Goal: Task Accomplishment & Management: Complete application form

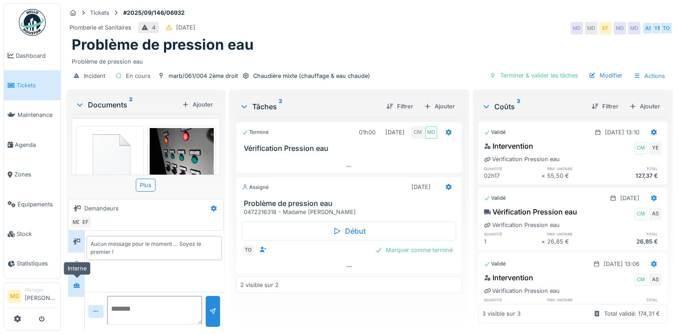
click at [75, 284] on icon at bounding box center [76, 285] width 6 height 5
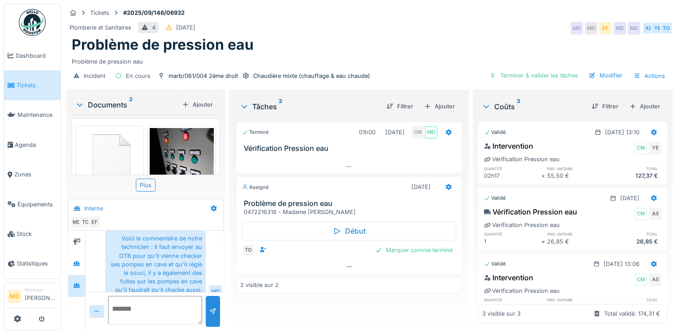
scroll to position [257, 0]
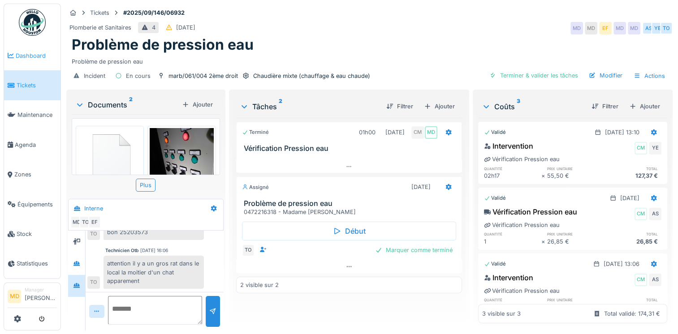
click at [40, 56] on span "Dashboard" at bounding box center [36, 56] width 41 height 9
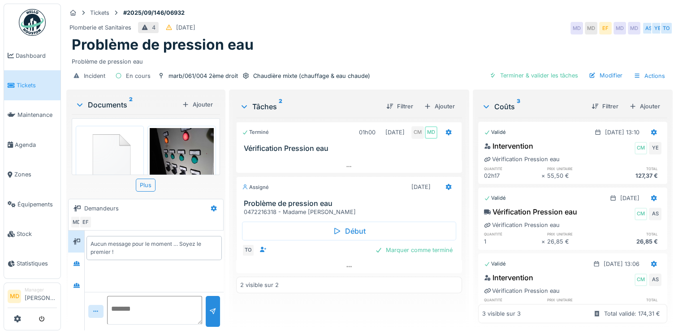
scroll to position [50, 0]
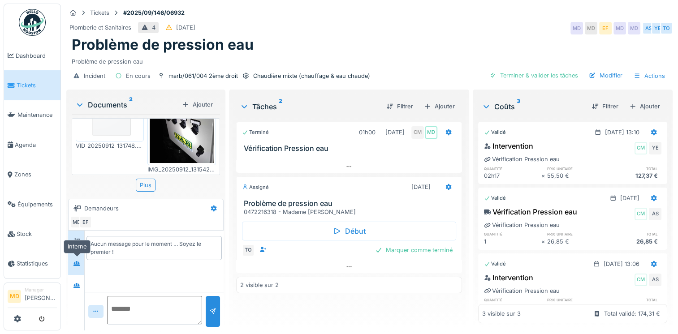
click at [73, 266] on icon at bounding box center [76, 264] width 7 height 6
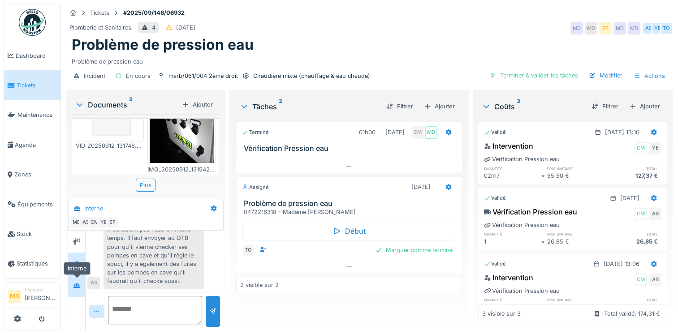
click at [79, 287] on icon at bounding box center [76, 285] width 6 height 5
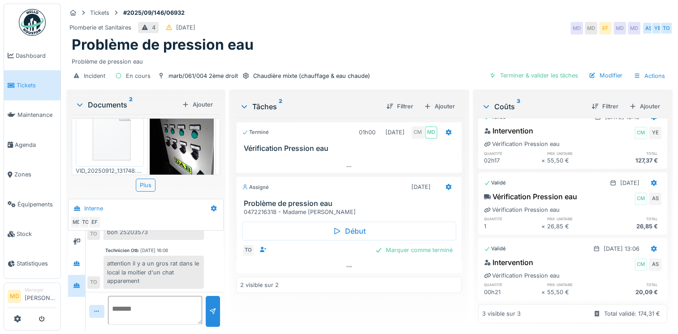
scroll to position [50, 0]
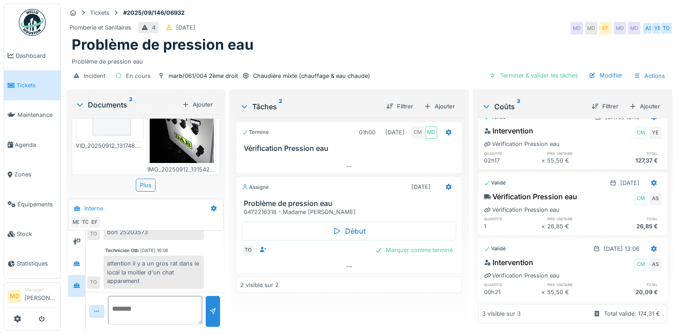
click at [108, 129] on img at bounding box center [110, 108] width 64 height 61
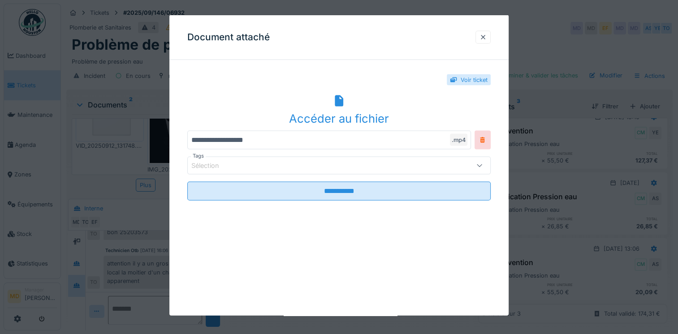
click at [321, 115] on div "Accéder au fichier" at bounding box center [338, 118] width 303 height 17
drag, startPoint x: 377, startPoint y: 37, endPoint x: 397, endPoint y: 34, distance: 20.0
click at [377, 37] on div "Document attaché" at bounding box center [338, 37] width 339 height 45
click at [487, 37] on div at bounding box center [482, 37] width 7 height 9
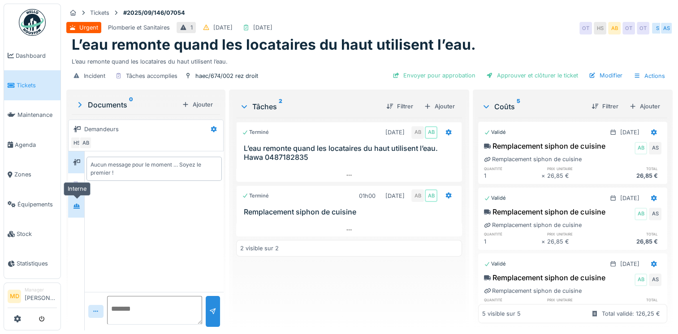
click at [79, 207] on icon at bounding box center [76, 206] width 7 height 6
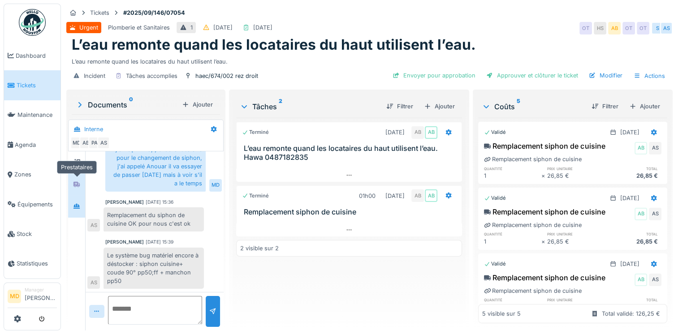
click at [78, 189] on div at bounding box center [76, 184] width 13 height 11
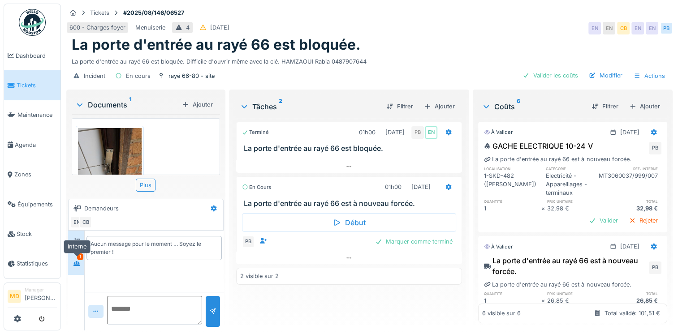
click at [77, 266] on div at bounding box center [76, 263] width 7 height 9
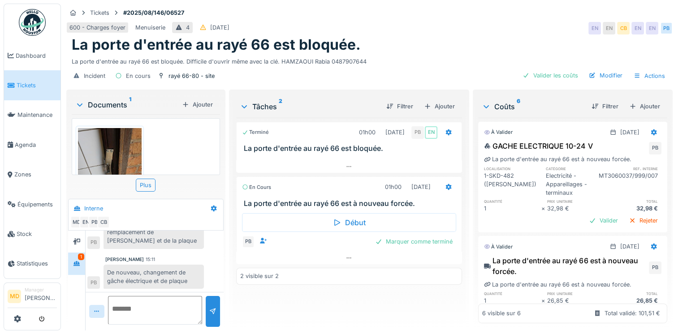
scroll to position [23, 0]
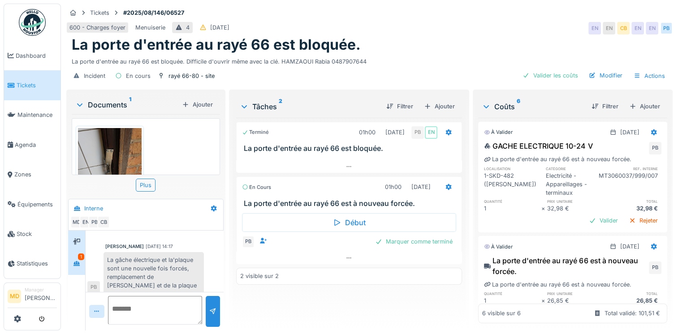
click at [73, 242] on div at bounding box center [76, 242] width 17 height 22
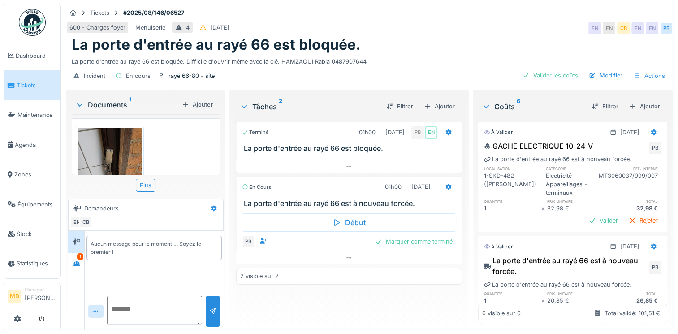
scroll to position [0, 0]
click at [82, 261] on div at bounding box center [76, 263] width 13 height 11
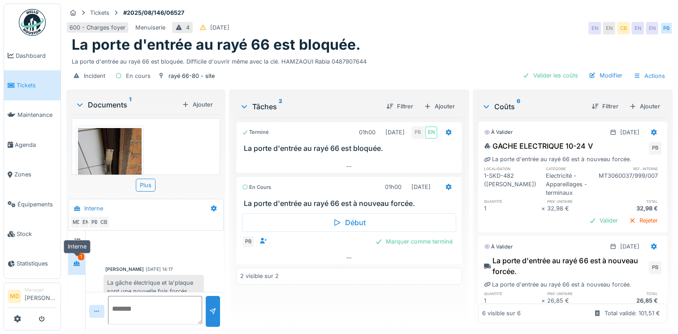
scroll to position [68, 0]
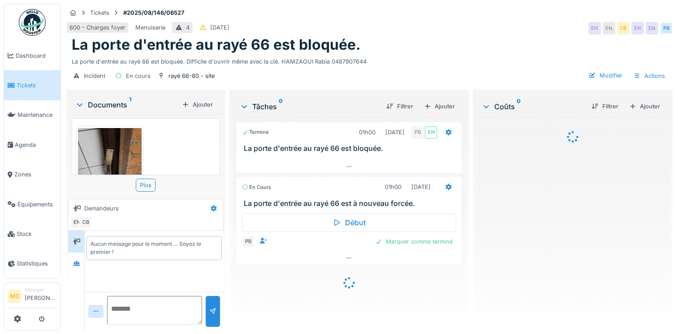
scroll to position [7, 0]
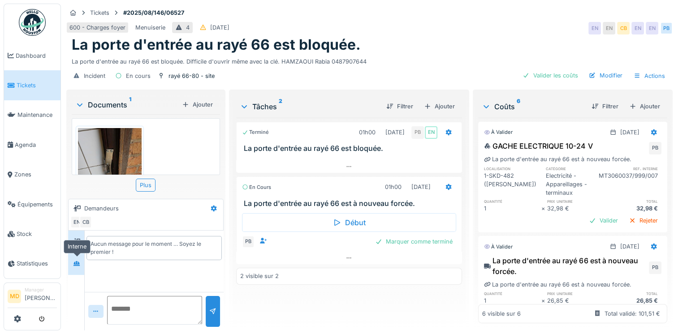
click at [79, 265] on div at bounding box center [76, 264] width 16 height 22
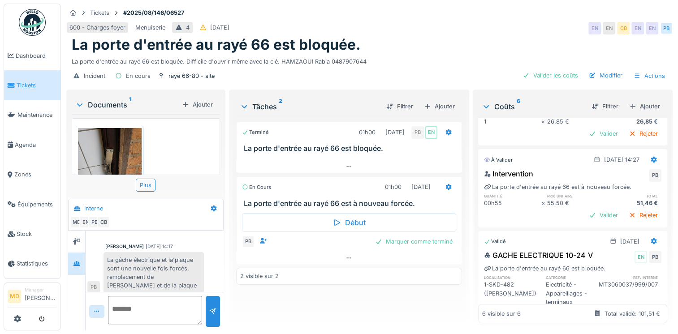
scroll to position [68, 0]
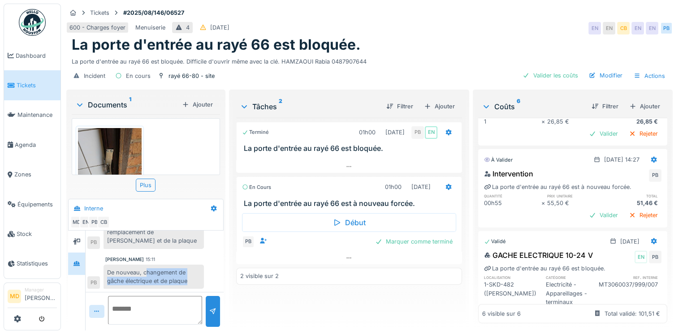
drag, startPoint x: 144, startPoint y: 263, endPoint x: 193, endPoint y: 279, distance: 50.7
click at [193, 279] on div "De nouveau, changement de gâche électrique et de plaque" at bounding box center [154, 277] width 100 height 24
copy div "hangement de gâche électrique et de plaque"
click at [423, 240] on div "PB Marquer comme terminé" at bounding box center [349, 242] width 214 height 13
click at [422, 236] on div "Marquer comme terminé" at bounding box center [413, 242] width 85 height 12
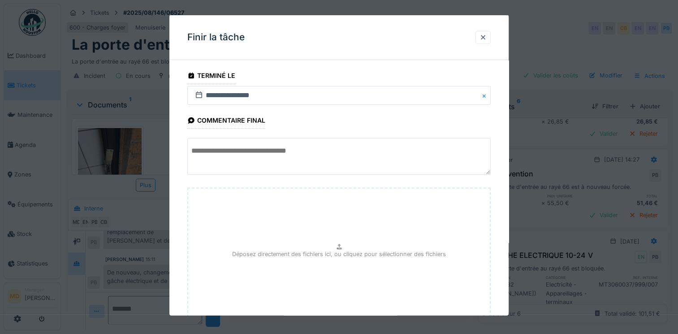
click at [337, 146] on textarea at bounding box center [338, 156] width 303 height 37
paste textarea "**********"
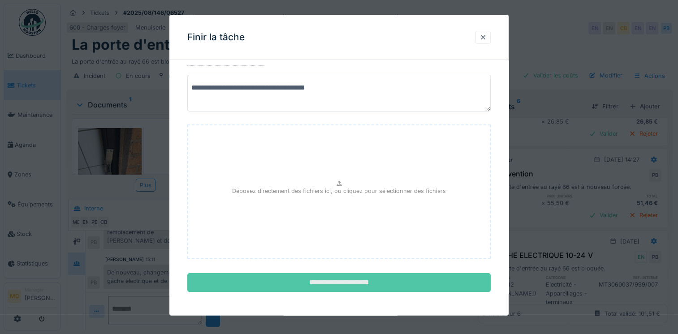
type textarea "**********"
click at [345, 282] on input "**********" at bounding box center [338, 282] width 303 height 19
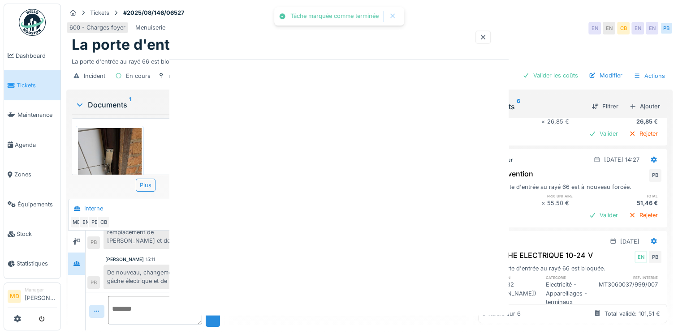
scroll to position [0, 0]
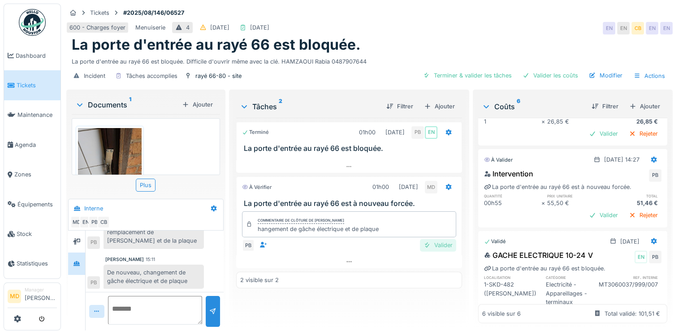
click at [437, 239] on div "Valider" at bounding box center [438, 245] width 36 height 12
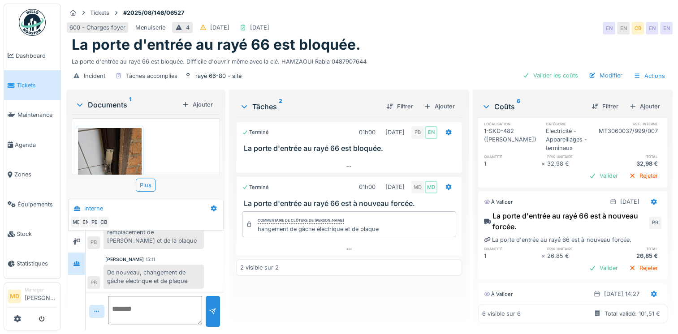
scroll to position [134, 0]
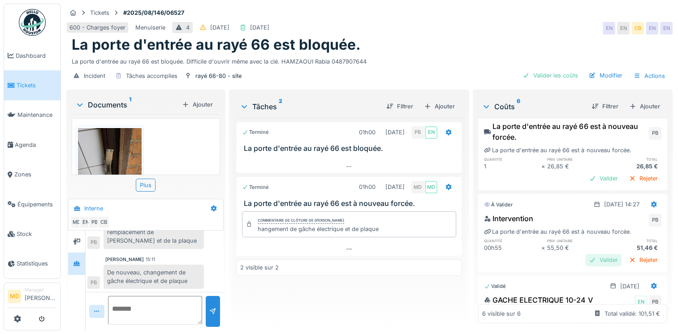
click at [585, 254] on div "Valider" at bounding box center [603, 260] width 36 height 12
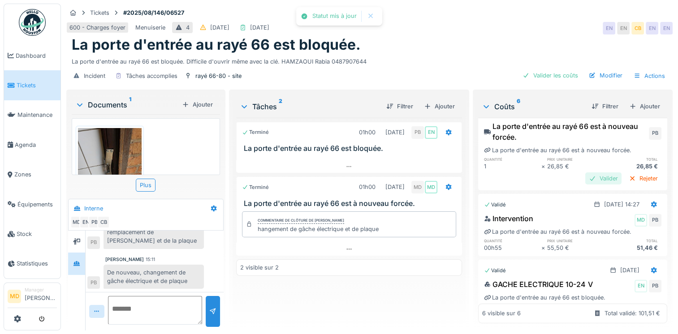
click at [585, 173] on div "Valider" at bounding box center [603, 179] width 36 height 12
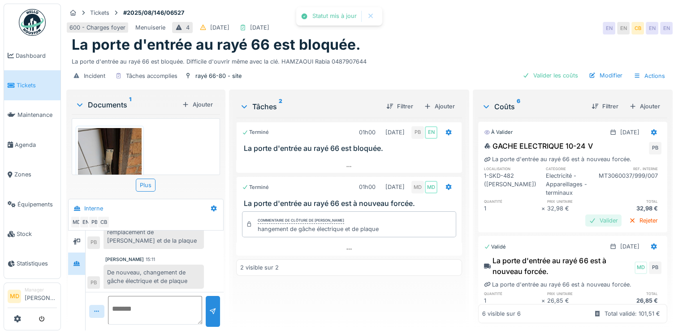
scroll to position [0, 0]
click at [590, 218] on div "Valider" at bounding box center [603, 221] width 36 height 12
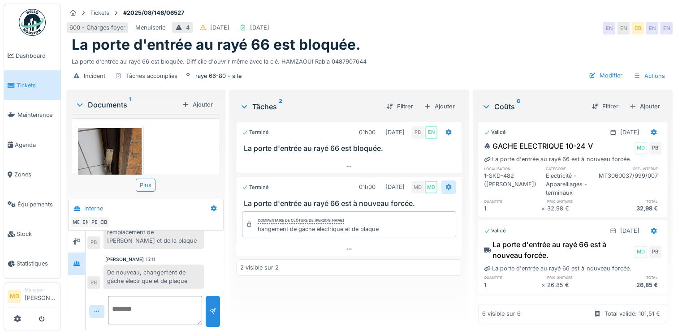
click at [446, 189] on icon at bounding box center [448, 187] width 7 height 6
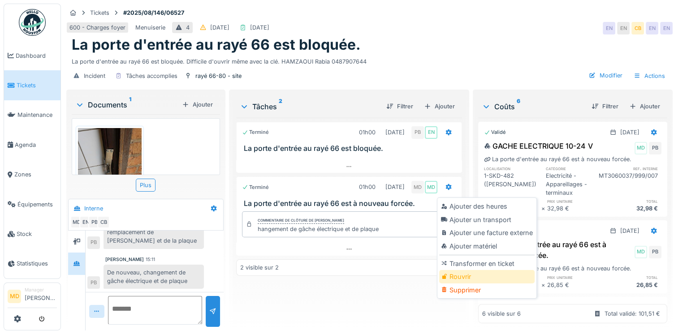
click at [455, 274] on div "Rouvrir" at bounding box center [486, 276] width 95 height 13
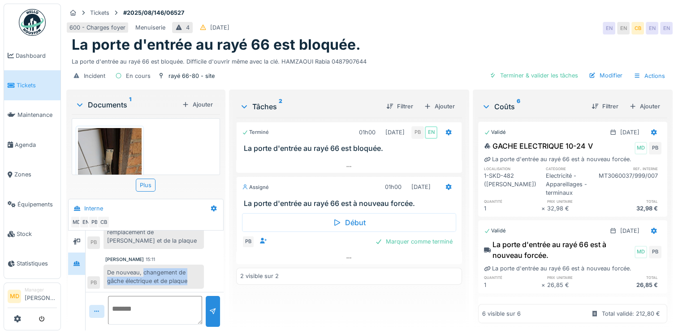
drag, startPoint x: 142, startPoint y: 271, endPoint x: 195, endPoint y: 288, distance: 55.8
click at [195, 288] on div "De nouveau, changement de gâche électrique et de plaque" at bounding box center [154, 277] width 100 height 24
copy div "changement de gâche électrique et de plaque"
click at [420, 238] on div "Marquer comme terminé" at bounding box center [413, 242] width 85 height 12
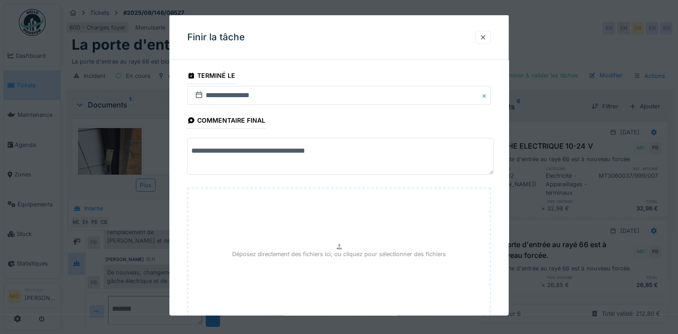
drag, startPoint x: 359, startPoint y: 154, endPoint x: 100, endPoint y: 155, distance: 258.5
paste textarea "*"
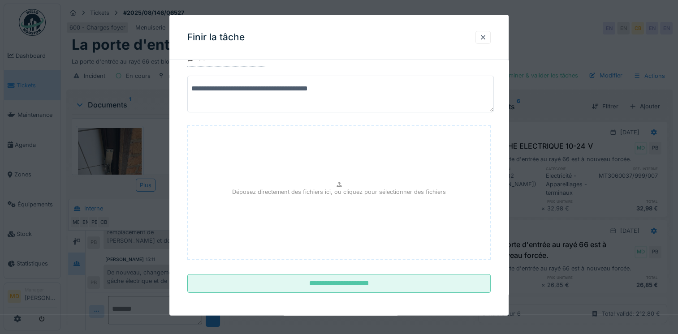
scroll to position [63, 0]
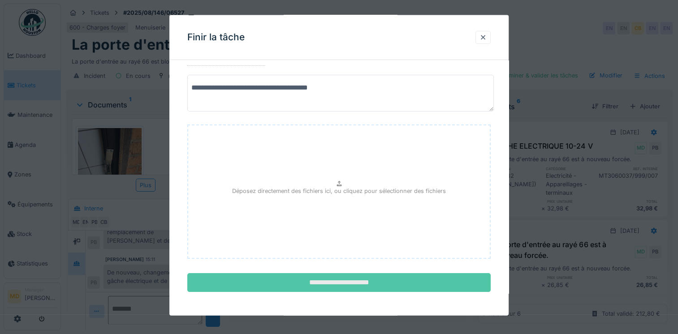
type textarea "**********"
click at [350, 276] on input "**********" at bounding box center [338, 282] width 303 height 19
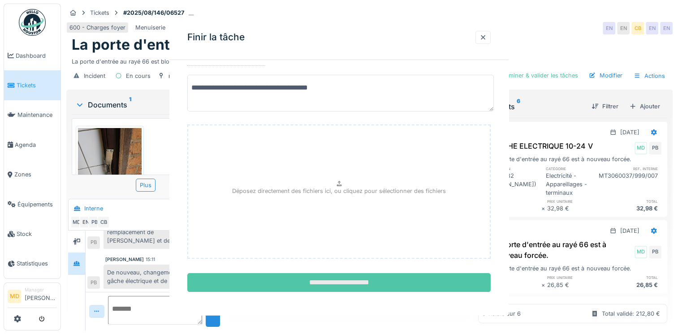
scroll to position [0, 0]
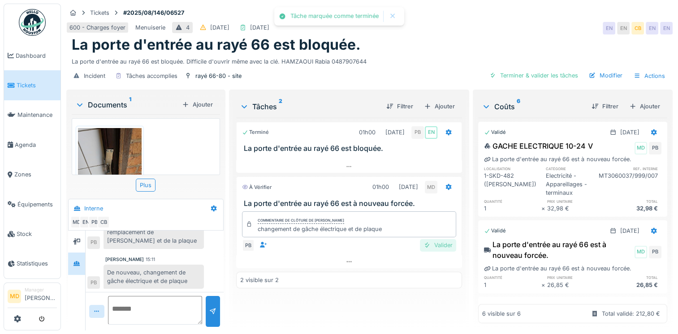
click at [428, 242] on div "Valider" at bounding box center [438, 245] width 36 height 12
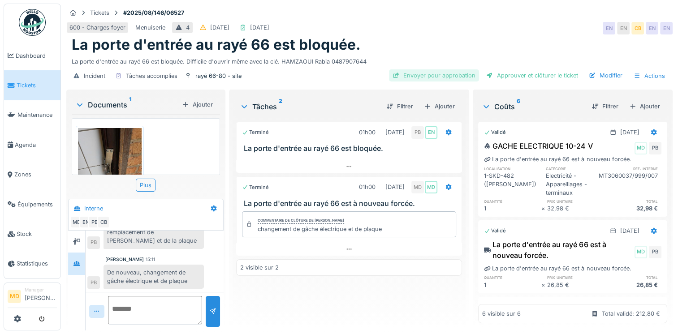
click at [414, 78] on div "Envoyer pour approbation" at bounding box center [434, 75] width 90 height 12
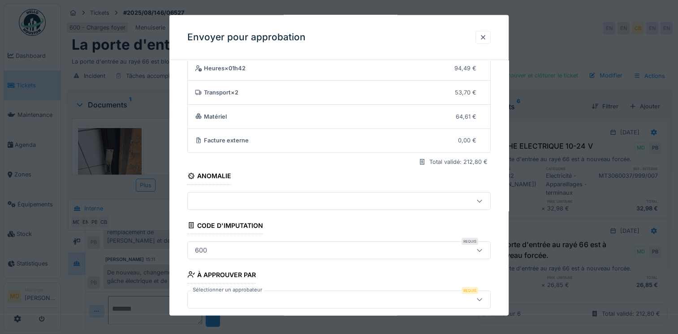
scroll to position [74, 0]
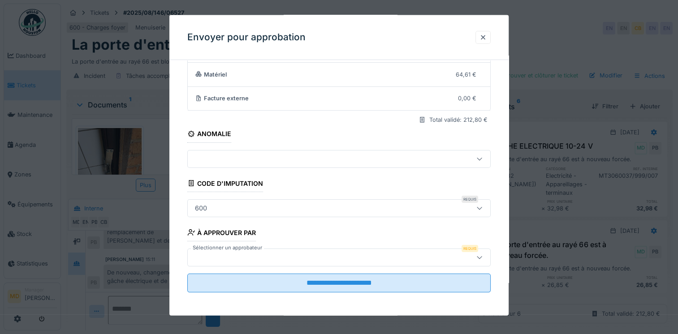
click at [242, 161] on div at bounding box center [320, 159] width 259 height 10
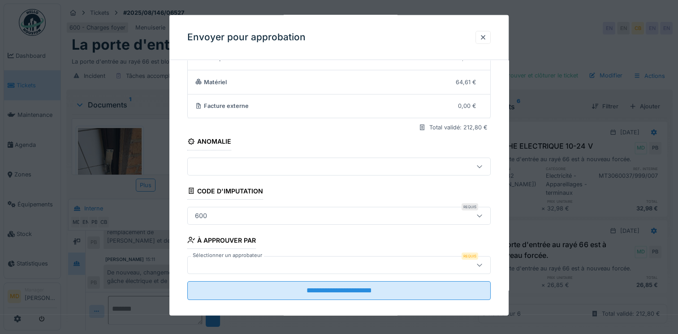
click at [186, 151] on div "**********" at bounding box center [338, 163] width 339 height 324
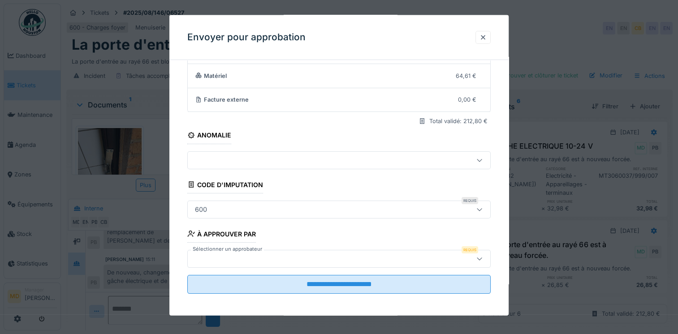
scroll to position [74, 0]
click at [248, 263] on div at bounding box center [338, 257] width 303 height 18
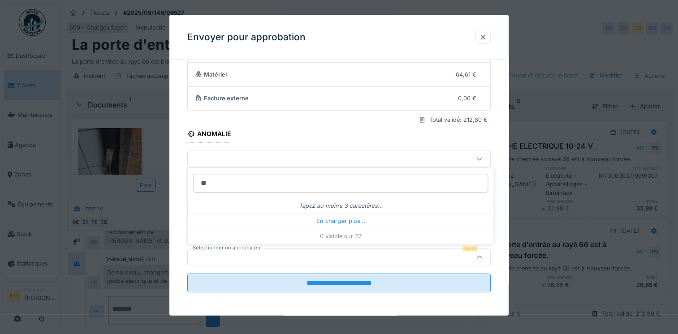
type input "***"
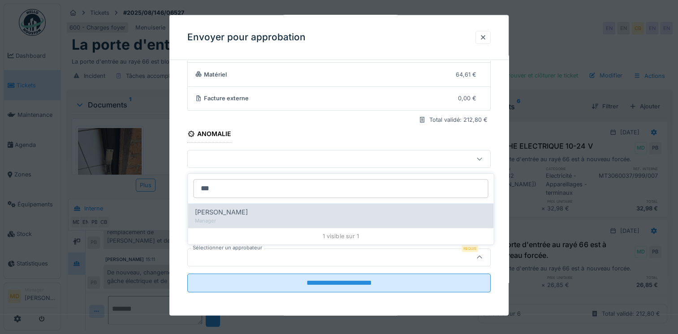
click at [246, 220] on div "Manager" at bounding box center [340, 221] width 291 height 8
type input "****"
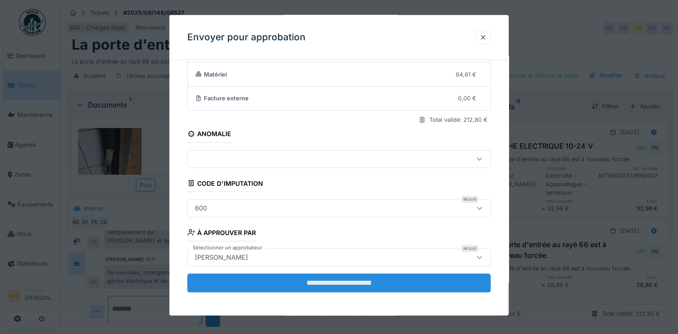
click at [345, 286] on input "**********" at bounding box center [338, 282] width 303 height 19
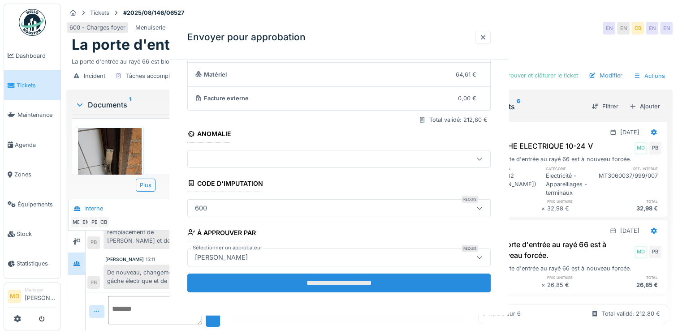
scroll to position [0, 0]
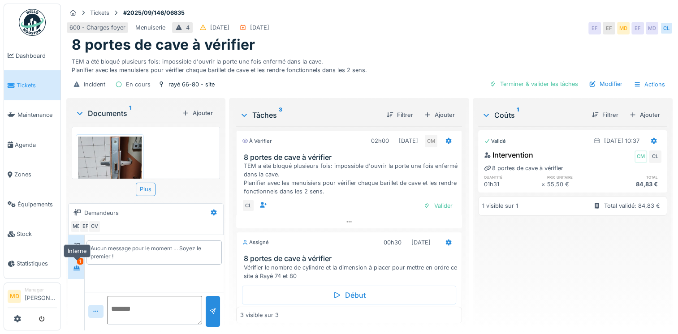
click at [79, 265] on icon at bounding box center [76, 268] width 7 height 6
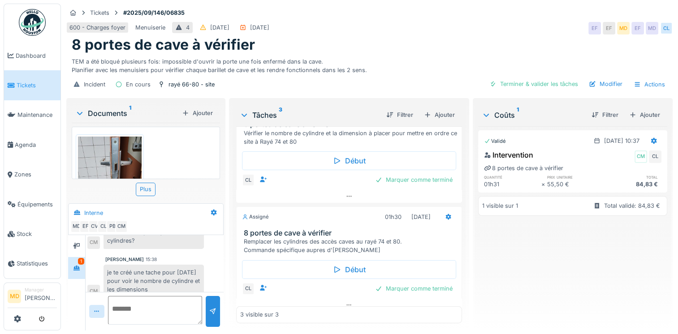
scroll to position [90, 0]
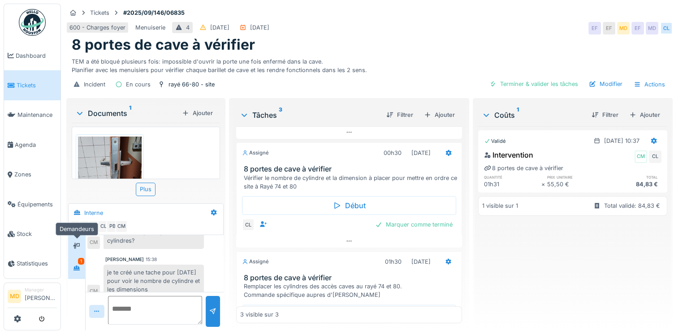
click at [79, 246] on icon at bounding box center [76, 246] width 7 height 6
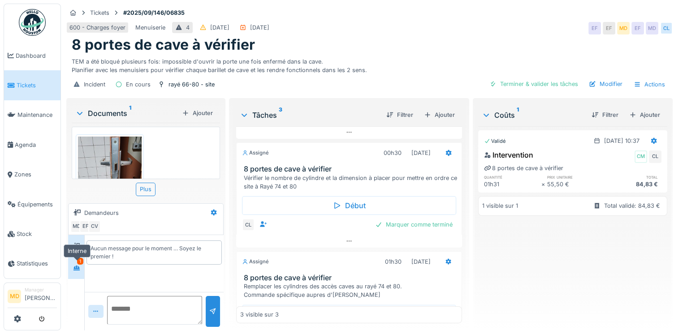
click at [77, 265] on icon at bounding box center [76, 268] width 7 height 6
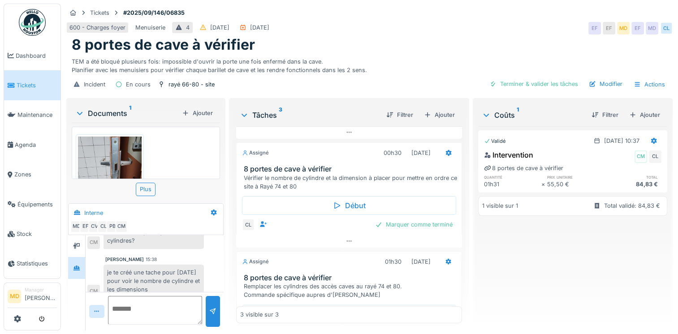
scroll to position [7, 0]
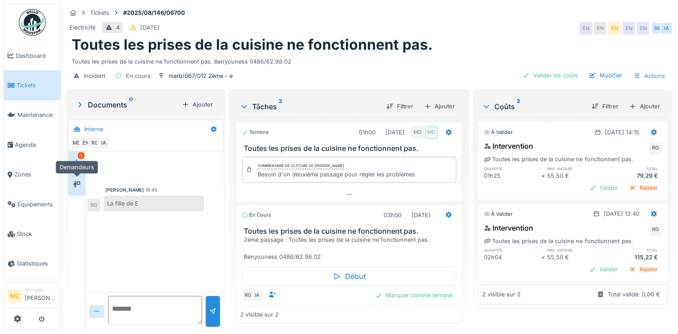
click at [80, 184] on icon at bounding box center [76, 184] width 7 height 6
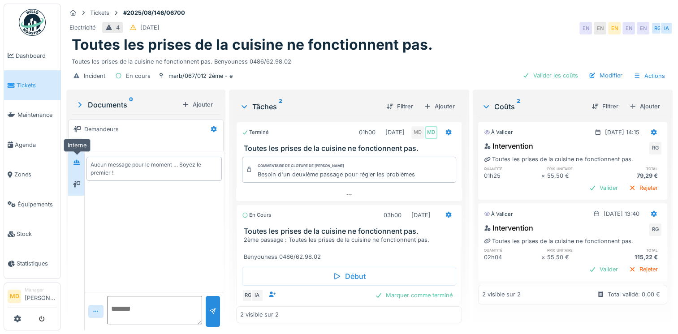
click at [77, 160] on icon at bounding box center [76, 162] width 6 height 5
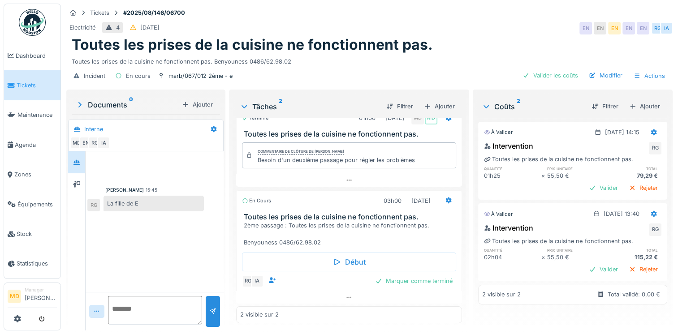
scroll to position [7, 0]
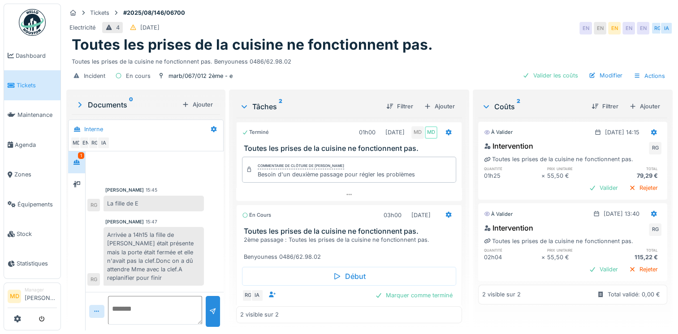
scroll to position [7, 0]
click at [79, 181] on icon at bounding box center [76, 184] width 7 height 6
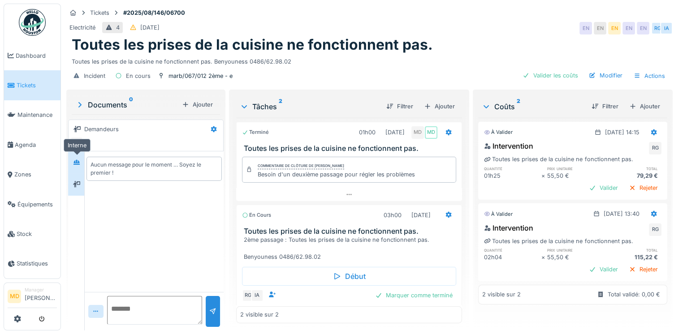
click at [77, 161] on div at bounding box center [76, 162] width 13 height 15
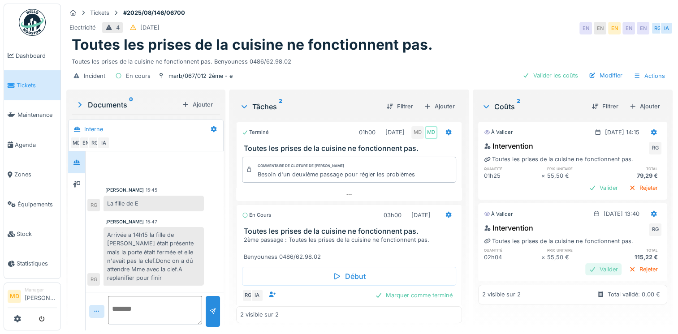
click at [588, 263] on div "Valider" at bounding box center [603, 269] width 36 height 12
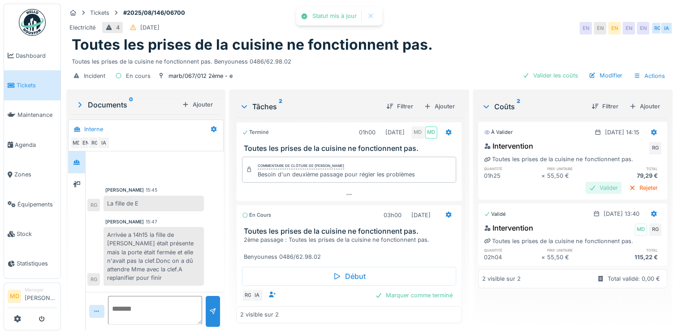
click at [586, 182] on div "Valider" at bounding box center [603, 188] width 36 height 12
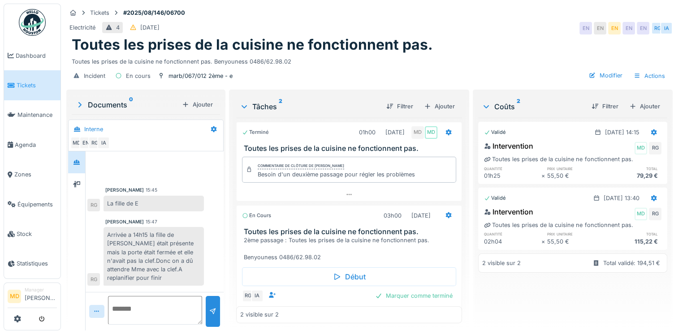
scroll to position [7, 0]
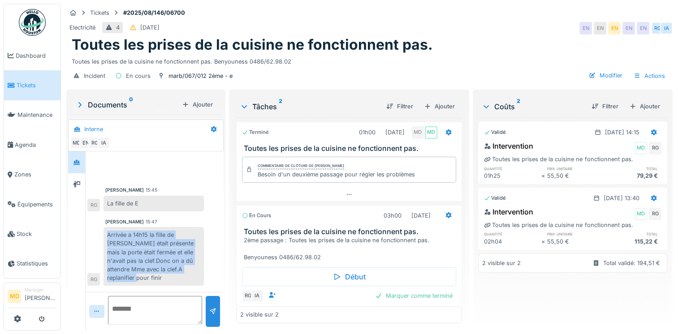
drag, startPoint x: 109, startPoint y: 227, endPoint x: 130, endPoint y: 276, distance: 53.6
click at [130, 276] on div "Arrivée a 14h15 la fille de [PERSON_NAME] était présente mais la porte était fe…" at bounding box center [154, 256] width 100 height 59
copy div "Arrivée a 14h15 la fille de [PERSON_NAME] était présente mais la porte était fe…"
click at [414, 290] on div "Marquer comme terminé" at bounding box center [413, 296] width 85 height 12
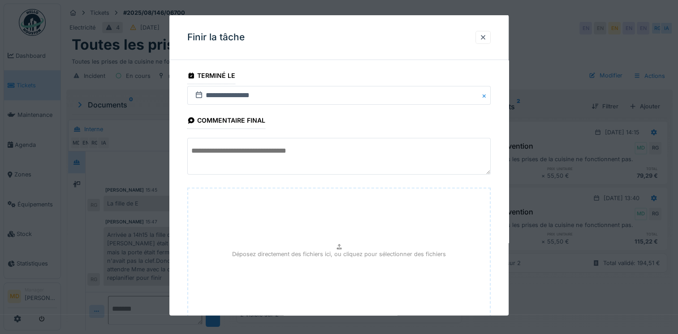
click at [237, 148] on textarea at bounding box center [338, 156] width 303 height 37
paste textarea "**********"
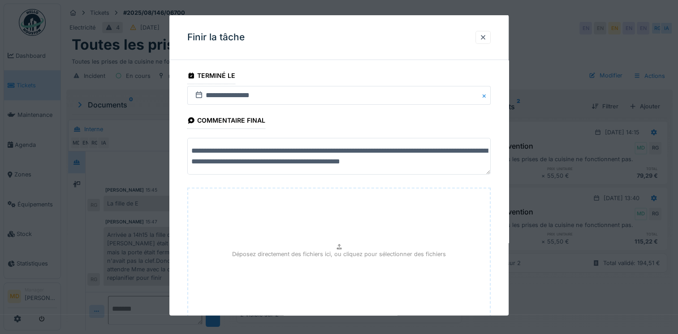
scroll to position [63, 0]
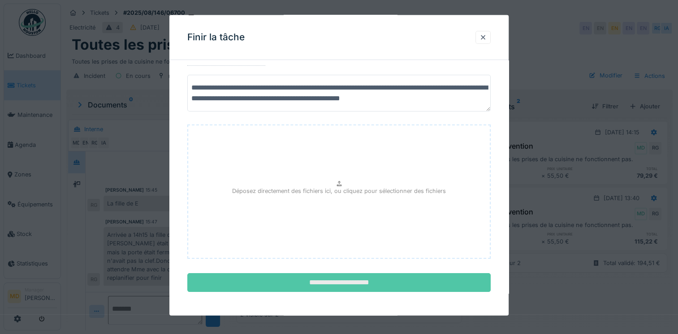
type textarea "**********"
click at [337, 283] on input "**********" at bounding box center [338, 282] width 303 height 19
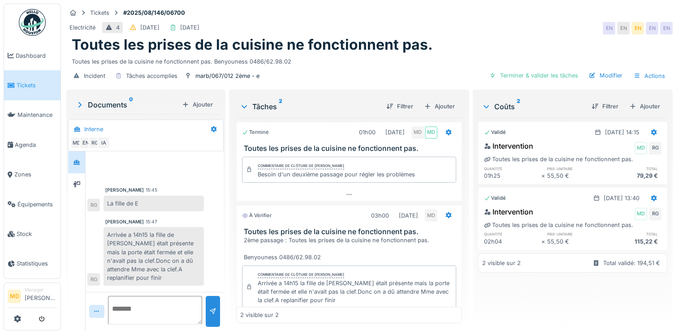
scroll to position [35, 0]
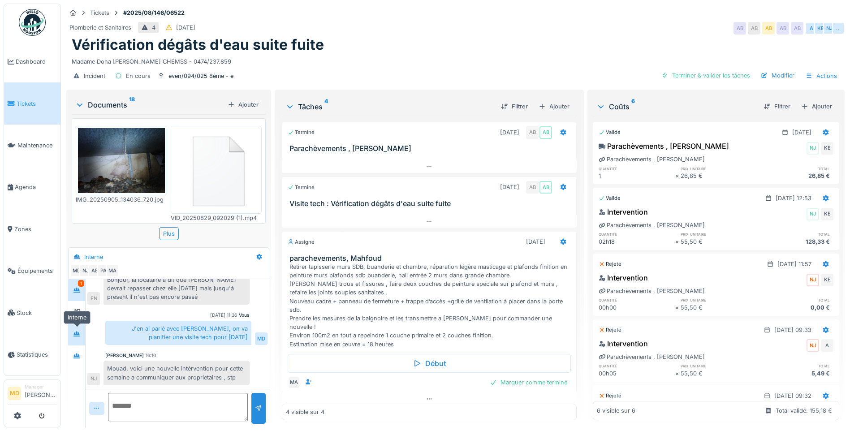
click at [82, 327] on div at bounding box center [76, 333] width 13 height 11
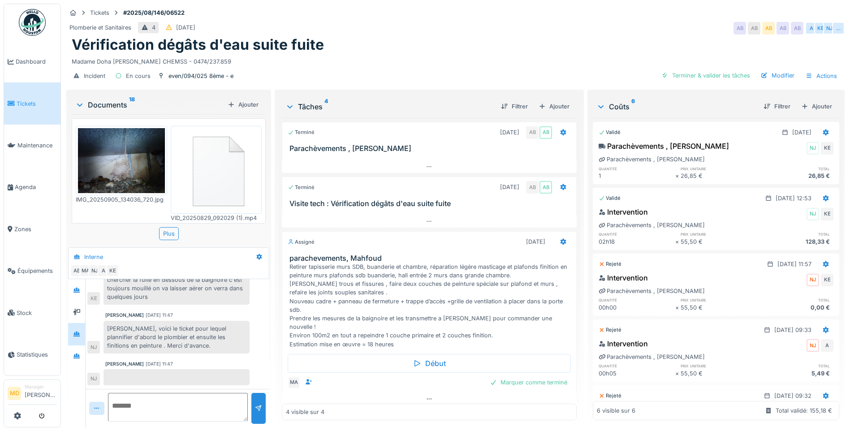
scroll to position [109, 0]
click at [82, 327] on div at bounding box center [76, 356] width 13 height 11
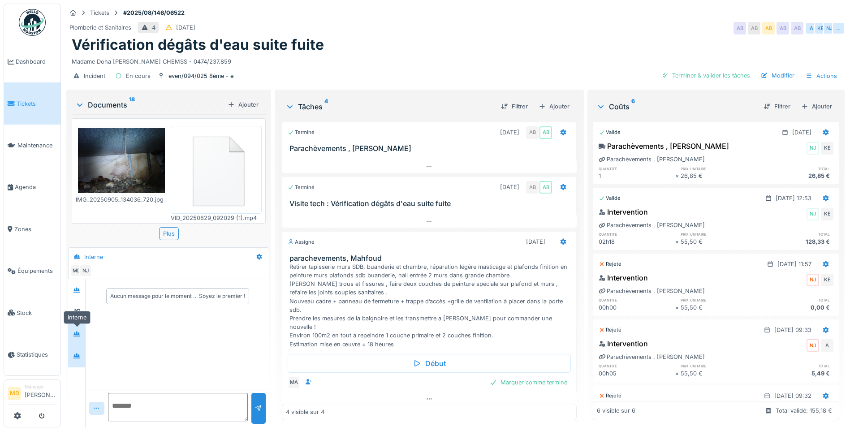
click at [75, 327] on icon at bounding box center [76, 334] width 7 height 6
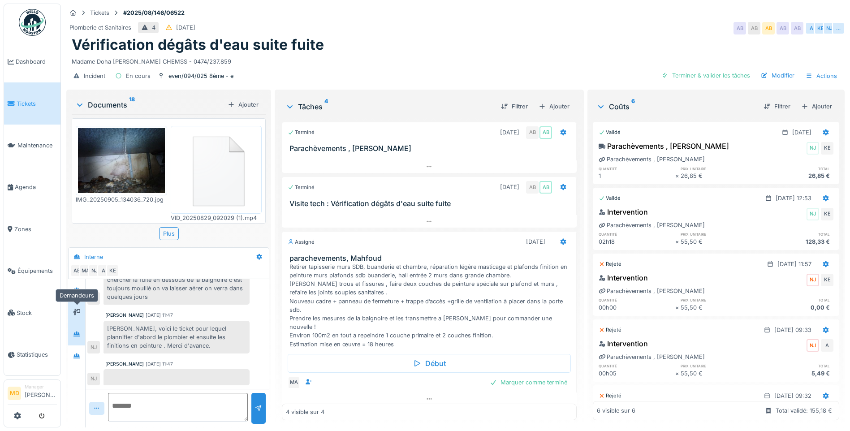
click at [79, 306] on div at bounding box center [76, 311] width 13 height 11
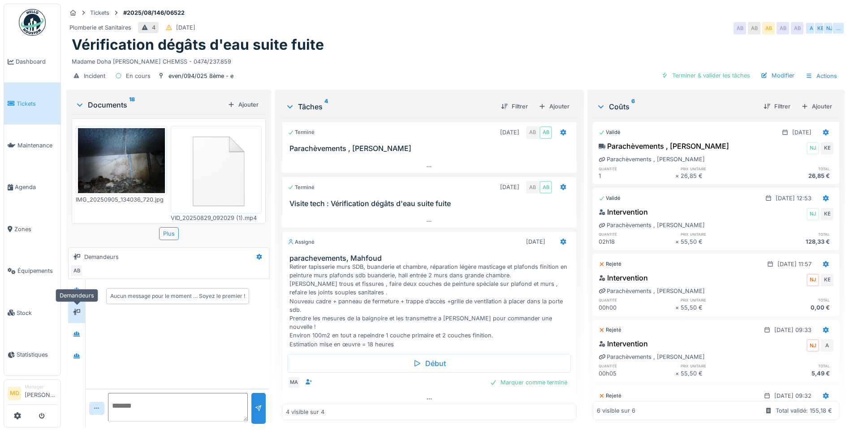
scroll to position [0, 0]
click at [76, 327] on icon at bounding box center [76, 334] width 6 height 5
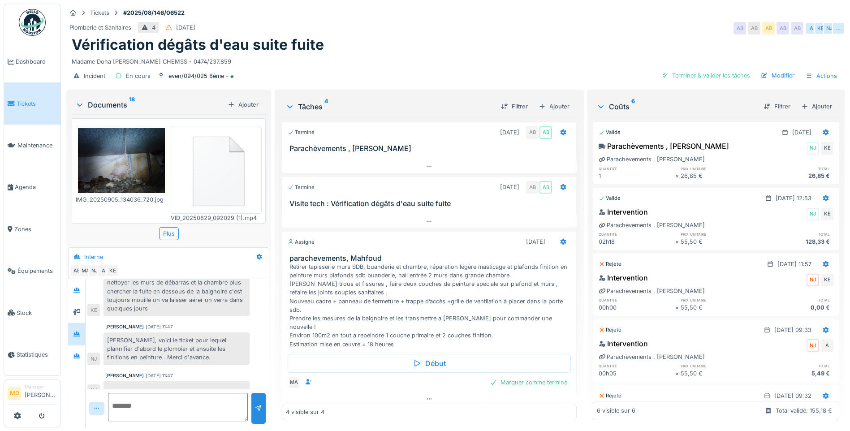
scroll to position [109, 0]
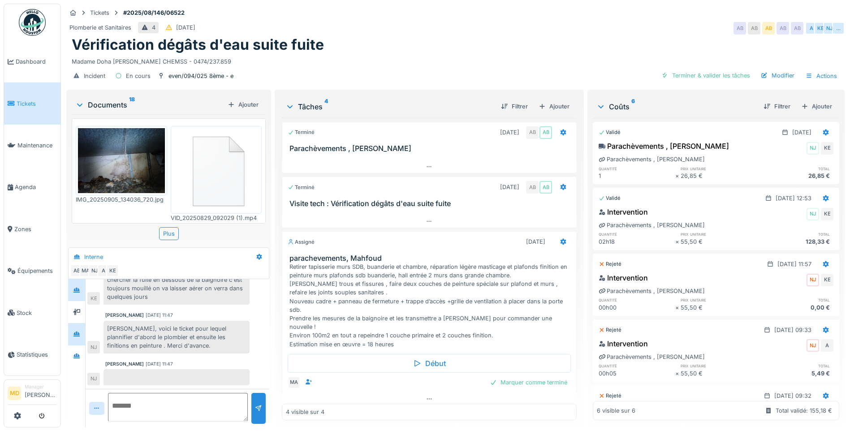
click at [77, 286] on div at bounding box center [76, 290] width 7 height 9
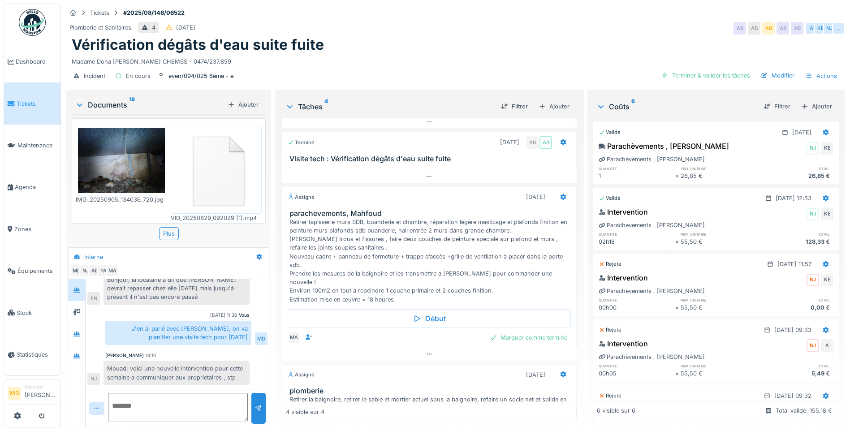
scroll to position [133, 0]
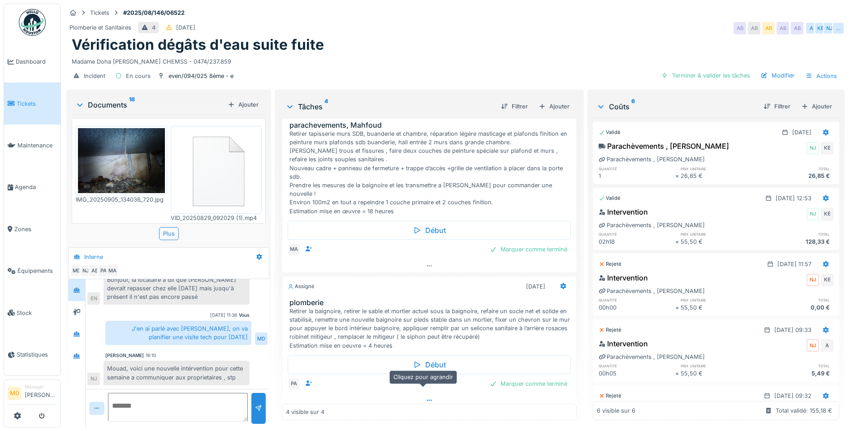
click at [421, 327] on div at bounding box center [429, 400] width 295 height 13
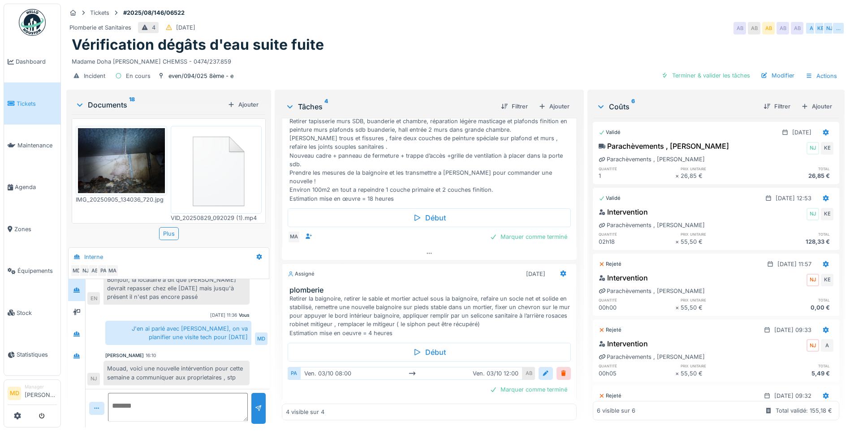
scroll to position [151, 0]
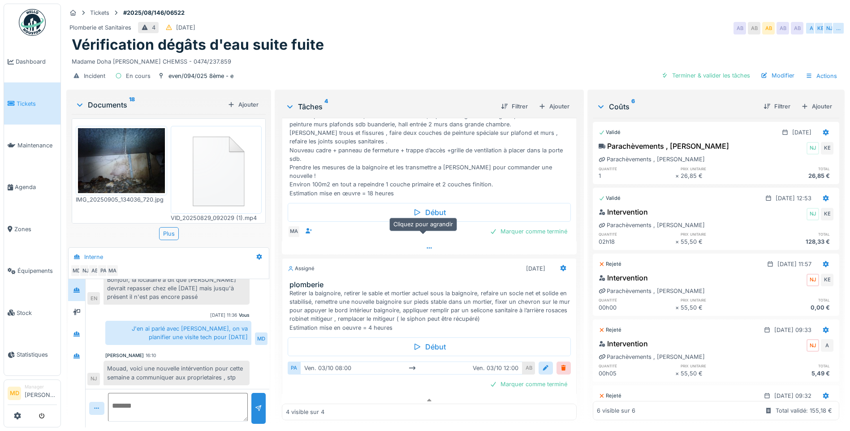
click at [426, 245] on icon at bounding box center [429, 248] width 7 height 6
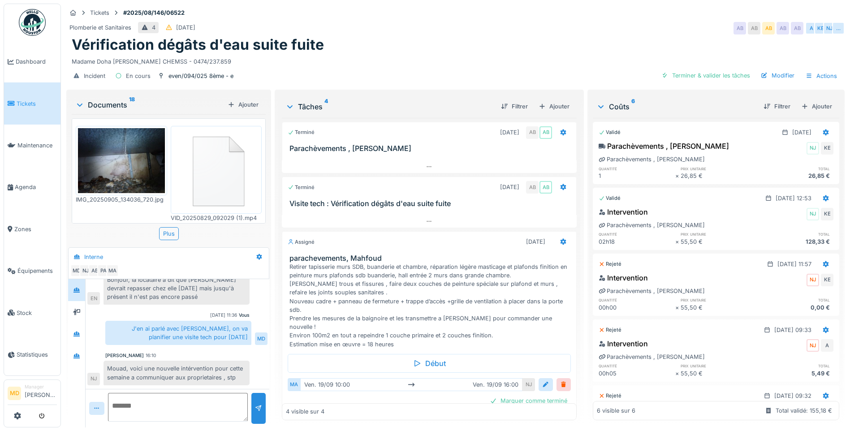
scroll to position [45, 0]
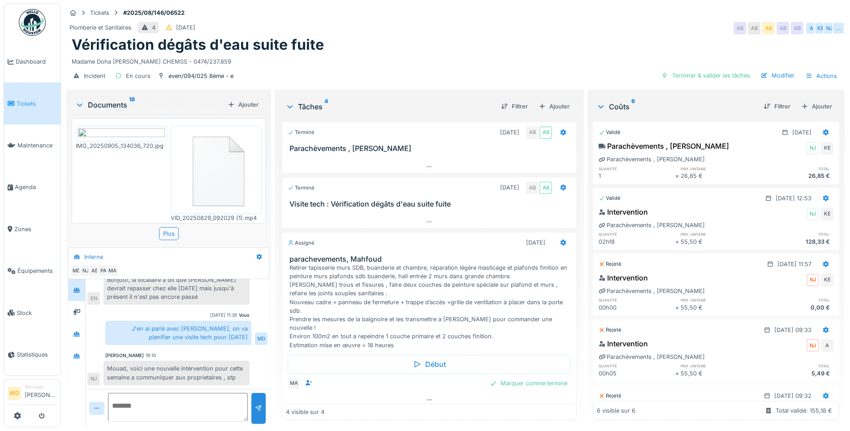
scroll to position [7, 0]
click at [188, 402] on textarea at bounding box center [178, 407] width 140 height 29
type textarea "**********"
click at [258, 404] on div at bounding box center [258, 408] width 7 height 9
